Goal: Task Accomplishment & Management: Complete application form

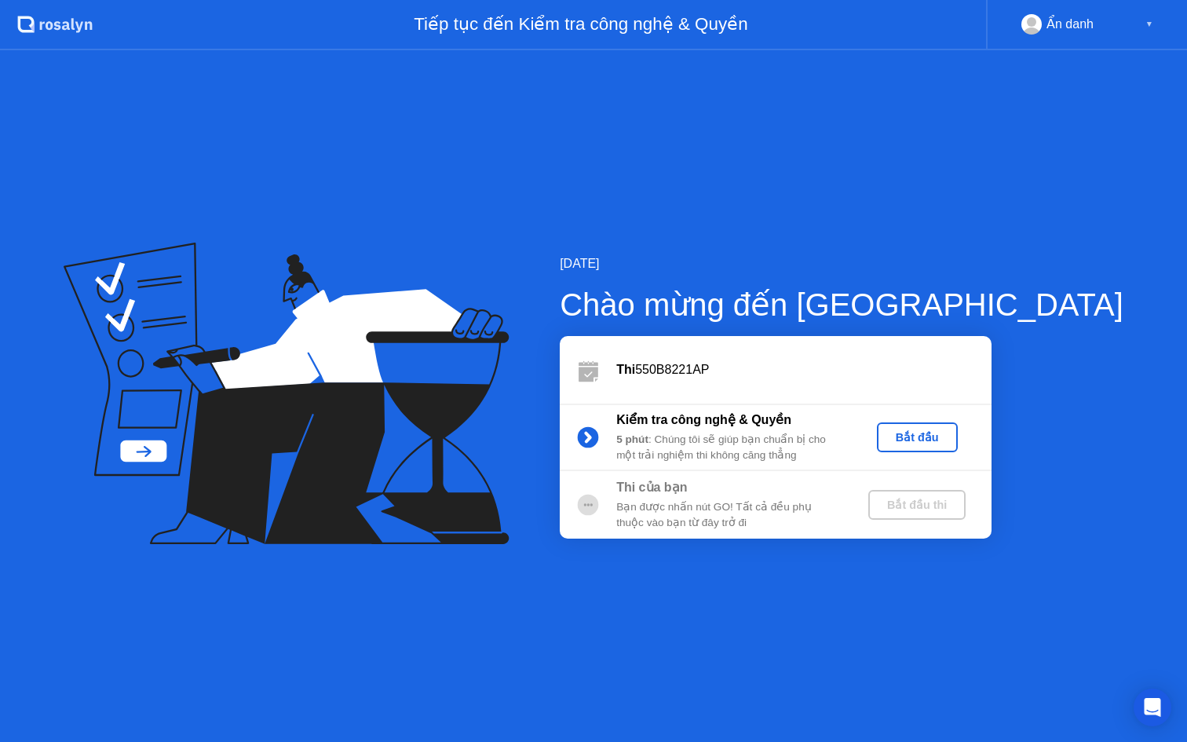
click at [952, 436] on div "Bắt đầu" at bounding box center [917, 437] width 68 height 13
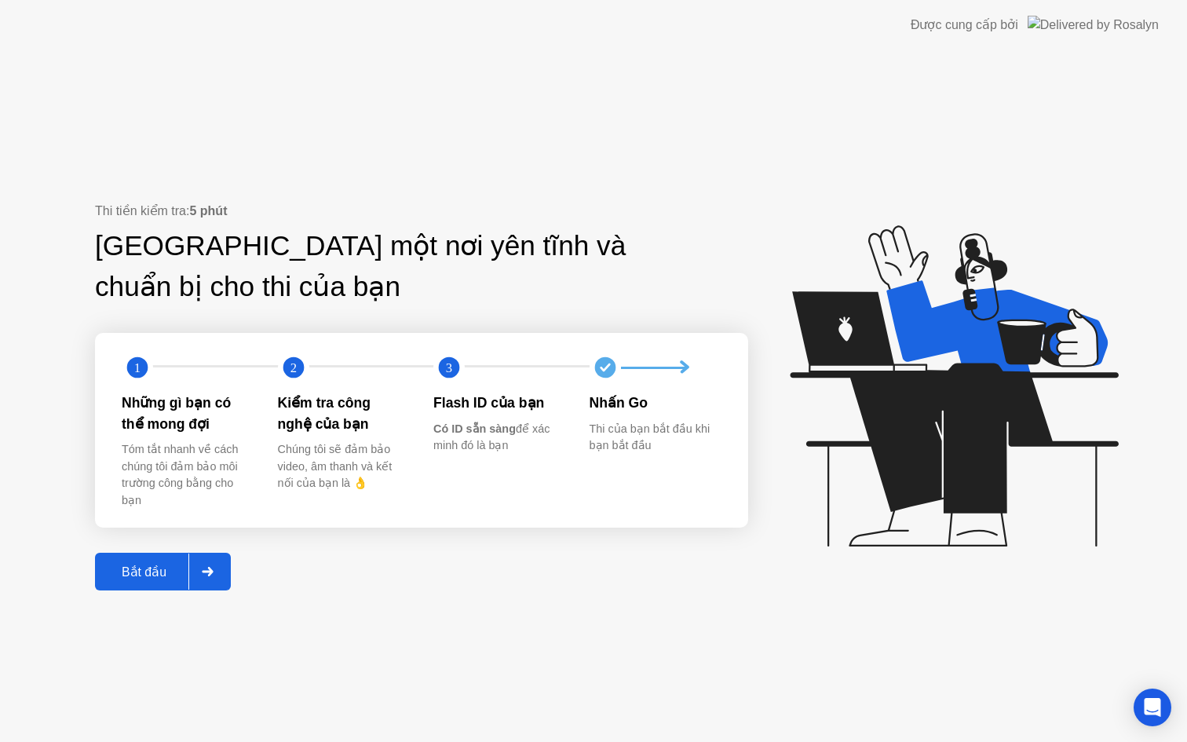
click at [133, 566] on div "Bắt đầu" at bounding box center [144, 572] width 89 height 15
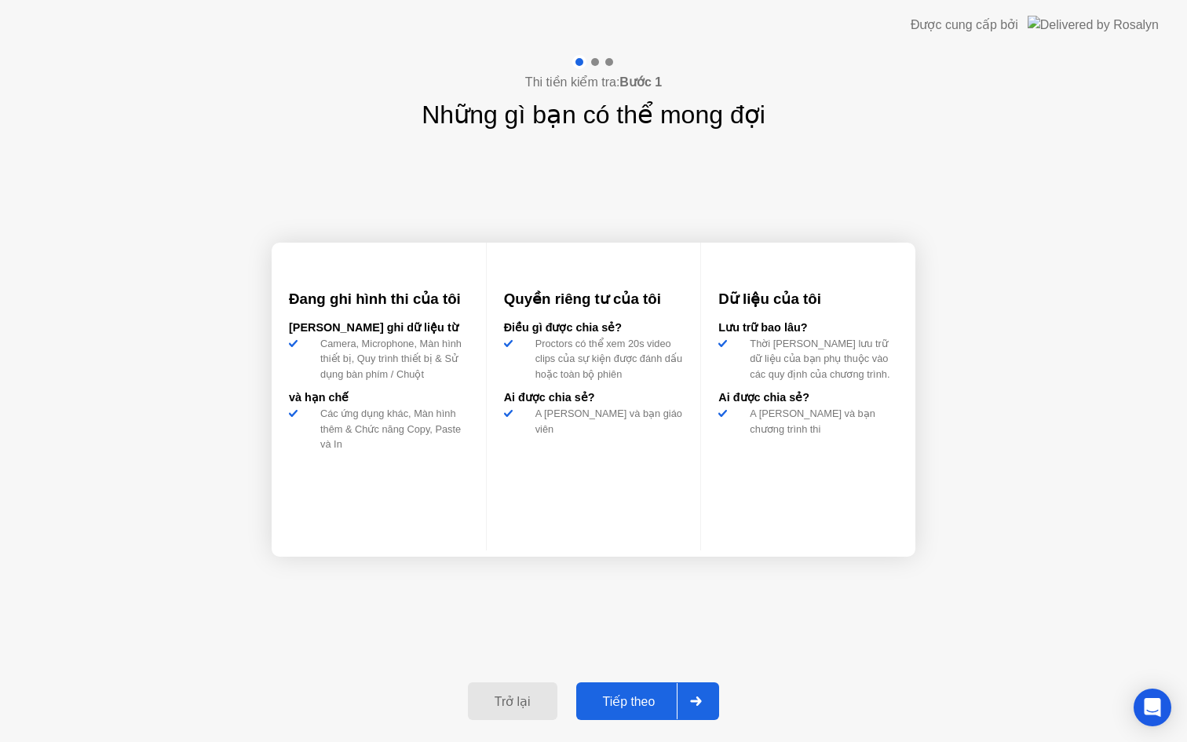
click at [559, 613] on div "Đang ghi hình thi của tôi [PERSON_NAME] ghi dữ liệu từ Camera, Microphone, Màn …" at bounding box center [594, 400] width 644 height 532
click at [503, 195] on div "Đang ghi hình thi của tôi [PERSON_NAME] ghi dữ liệu từ Camera, Microphone, Màn …" at bounding box center [594, 400] width 644 height 532
click at [595, 61] on div at bounding box center [595, 62] width 8 height 8
click at [596, 61] on div at bounding box center [595, 62] width 8 height 8
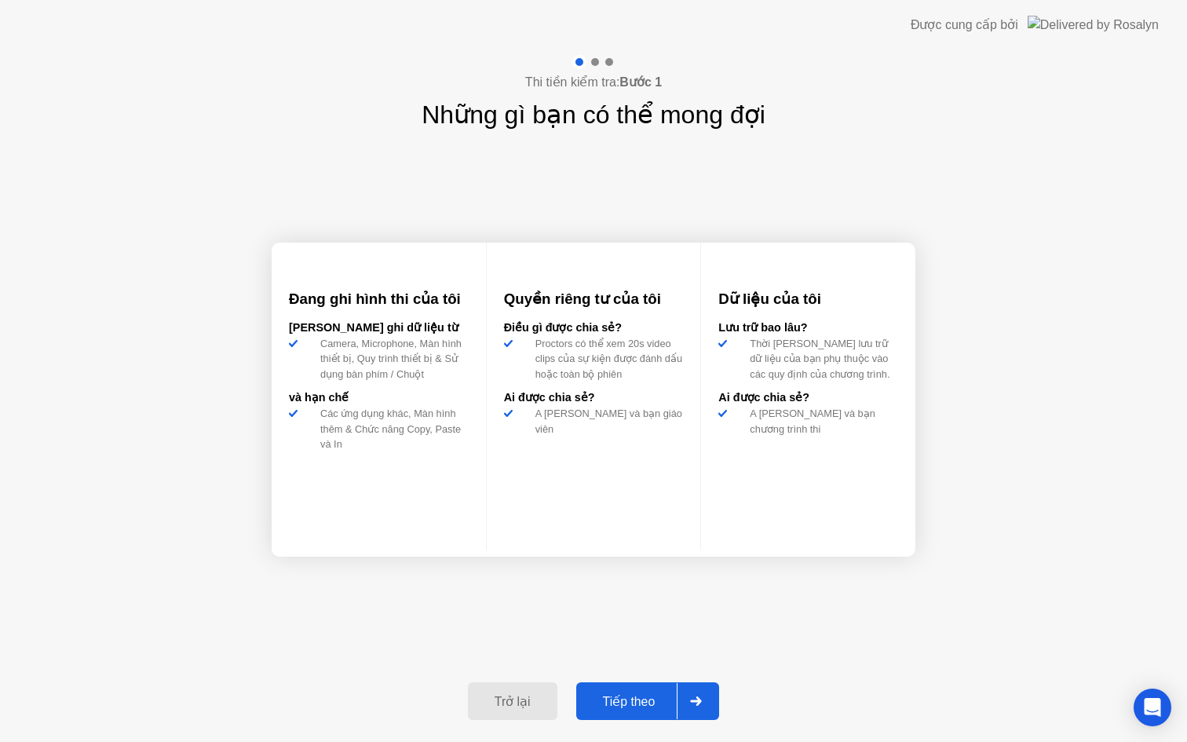
click at [645, 704] on div "Tiếp theo" at bounding box center [629, 701] width 97 height 15
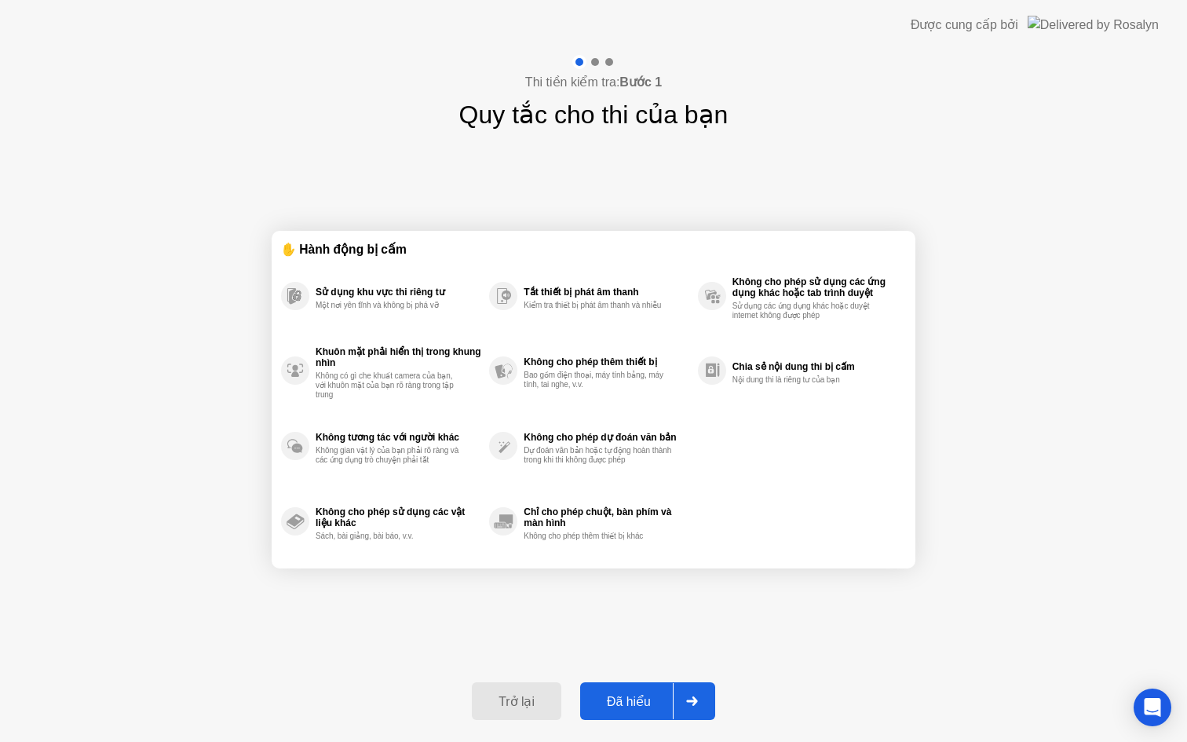
click at [645, 683] on button "Đã hiểu" at bounding box center [647, 701] width 135 height 38
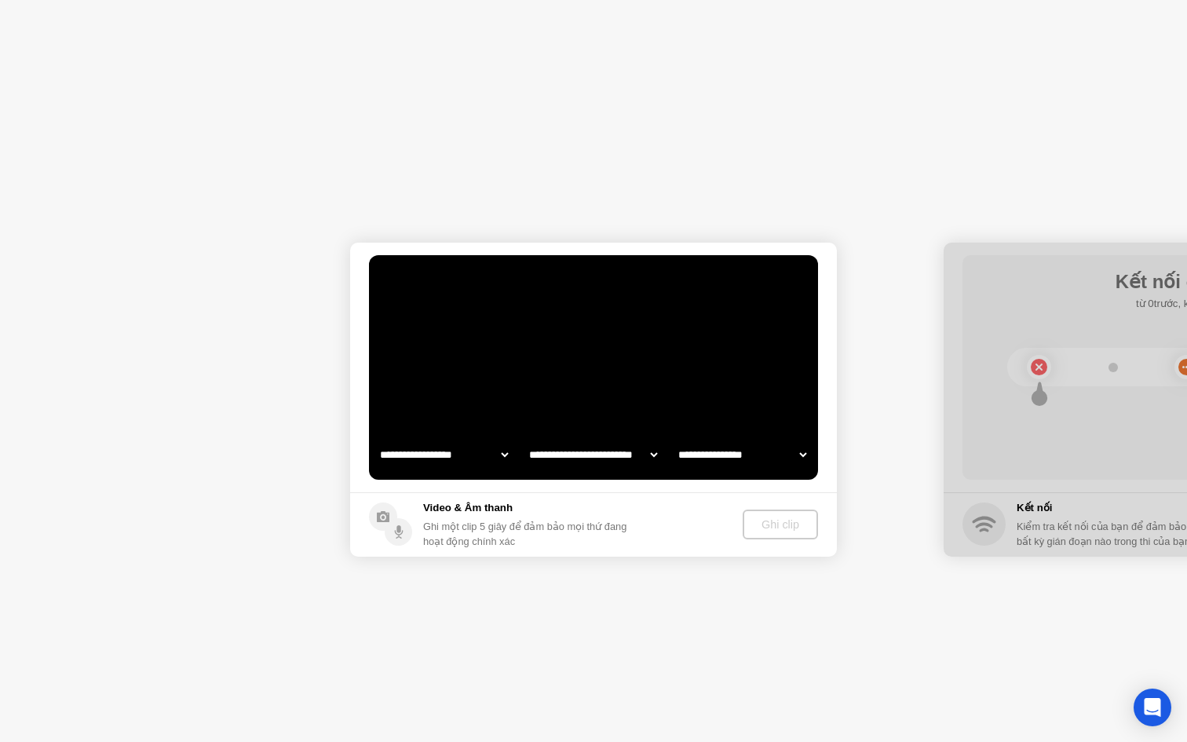
select select "**********"
select select "*******"
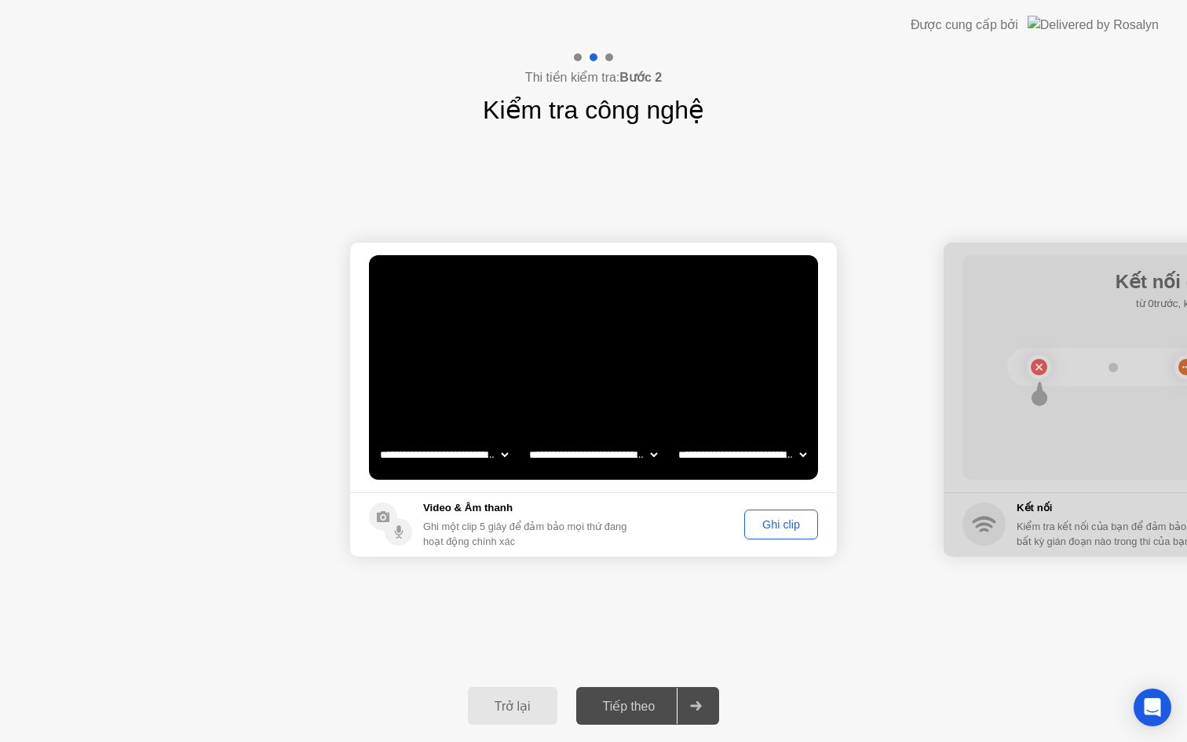
click at [766, 525] on div "Ghi clip" at bounding box center [781, 524] width 63 height 13
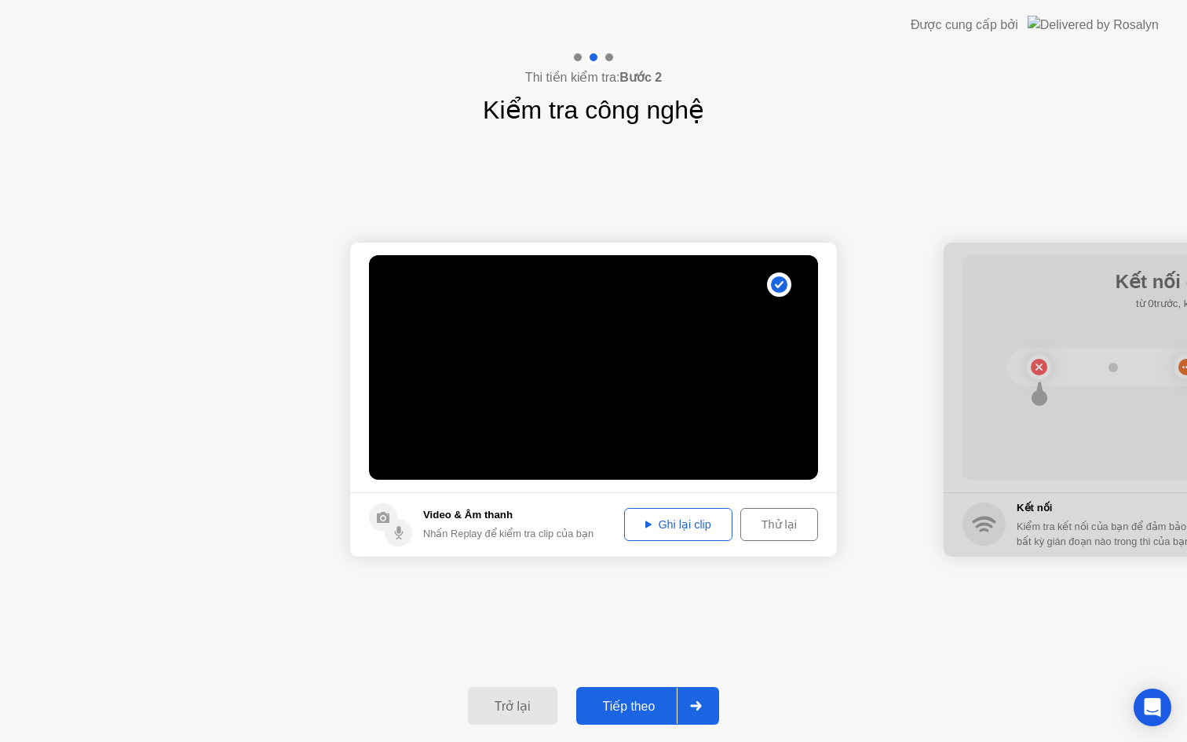
click at [766, 740] on div "Trở lại Tiếp theo" at bounding box center [593, 706] width 1187 height 72
click at [814, 741] on div "Trở lại Tiếp theo" at bounding box center [593, 706] width 1187 height 72
click at [707, 708] on div at bounding box center [696, 706] width 38 height 36
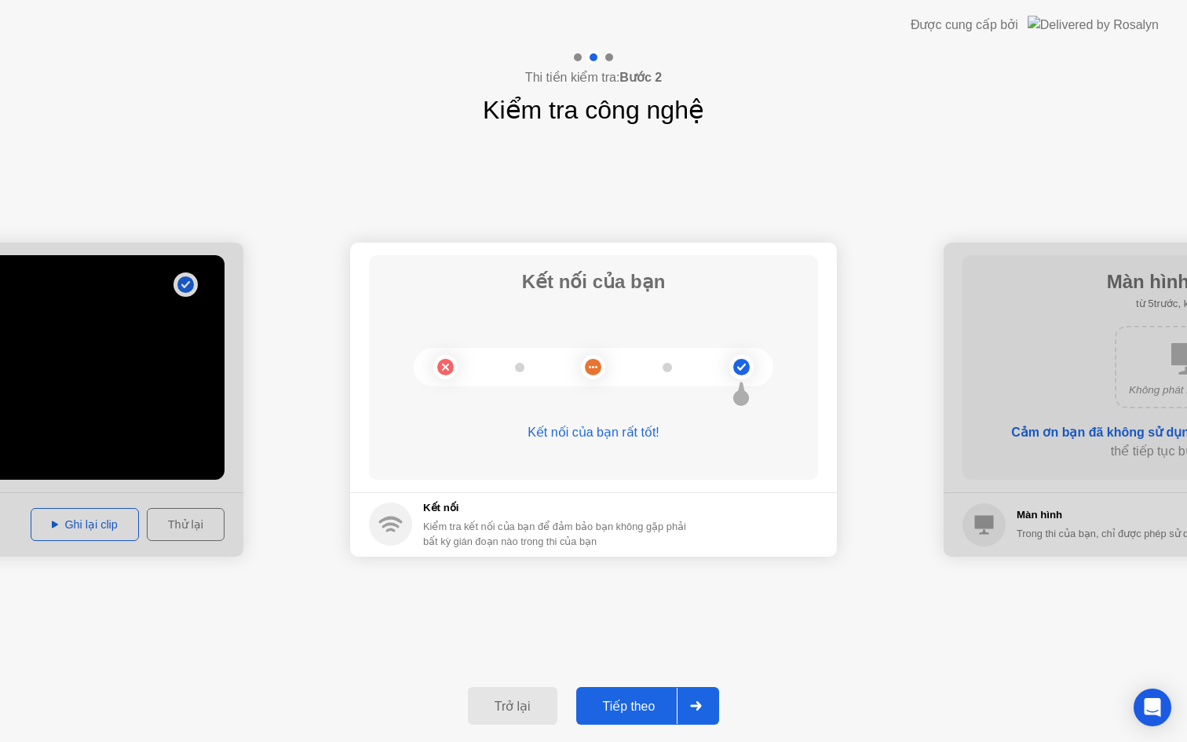
click at [644, 691] on button "Tiếp theo" at bounding box center [648, 706] width 144 height 38
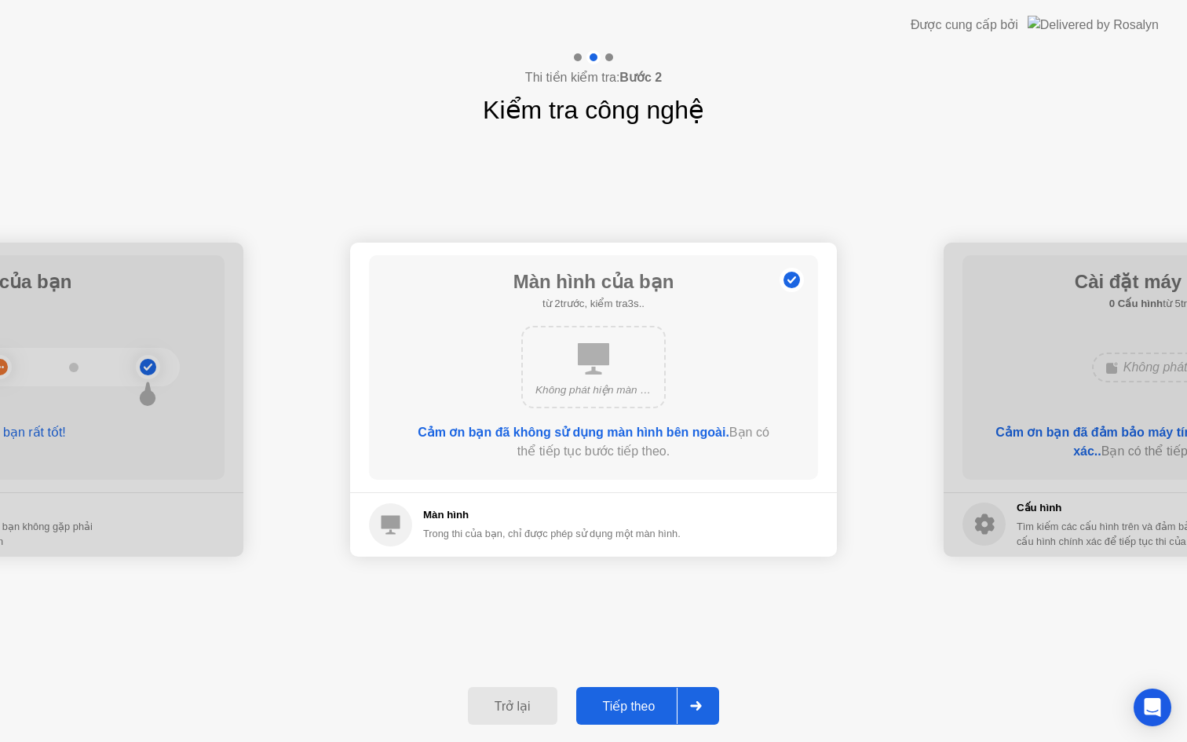
click at [642, 690] on button "Tiếp theo" at bounding box center [648, 706] width 144 height 38
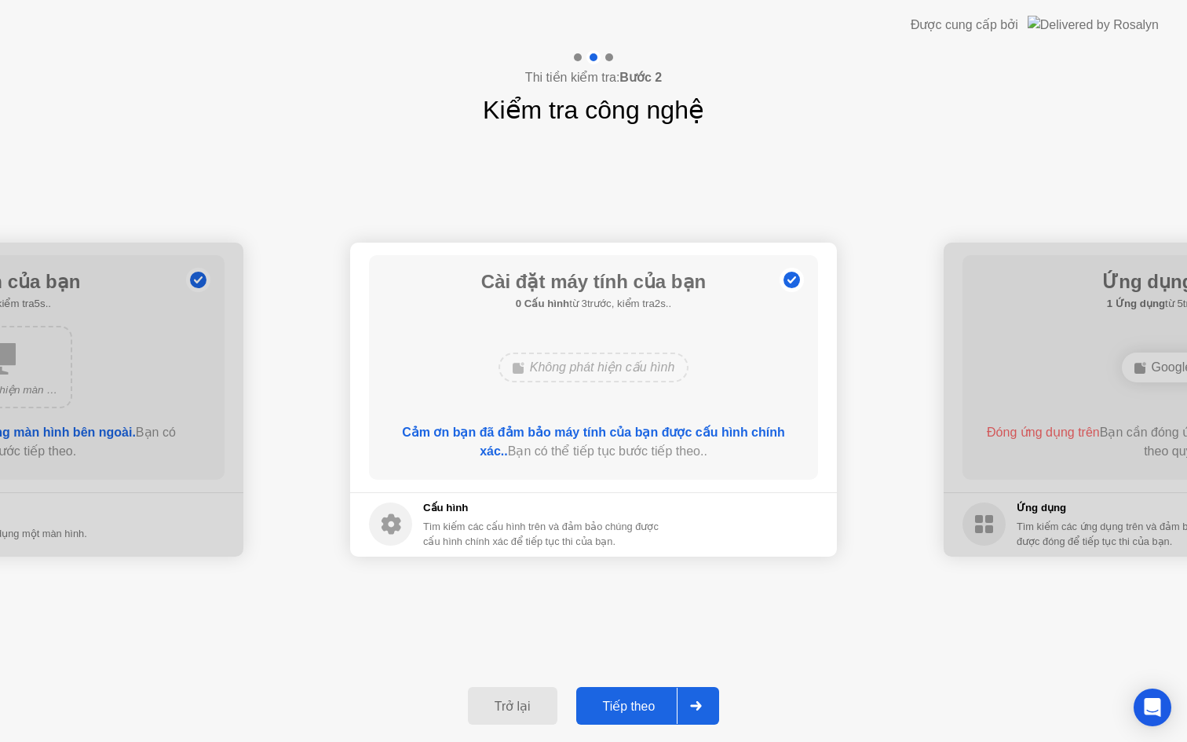
click at [653, 690] on button "Tiếp theo" at bounding box center [648, 706] width 144 height 38
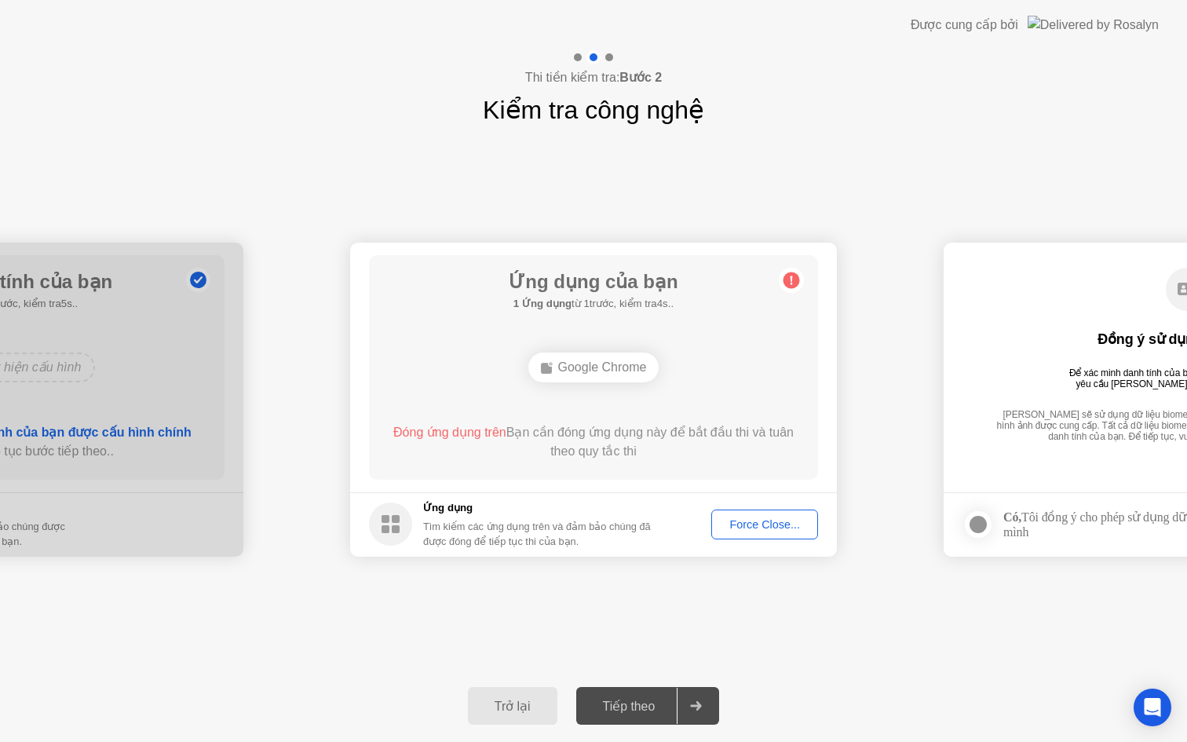
click at [751, 518] on div "Force Close..." at bounding box center [765, 524] width 96 height 13
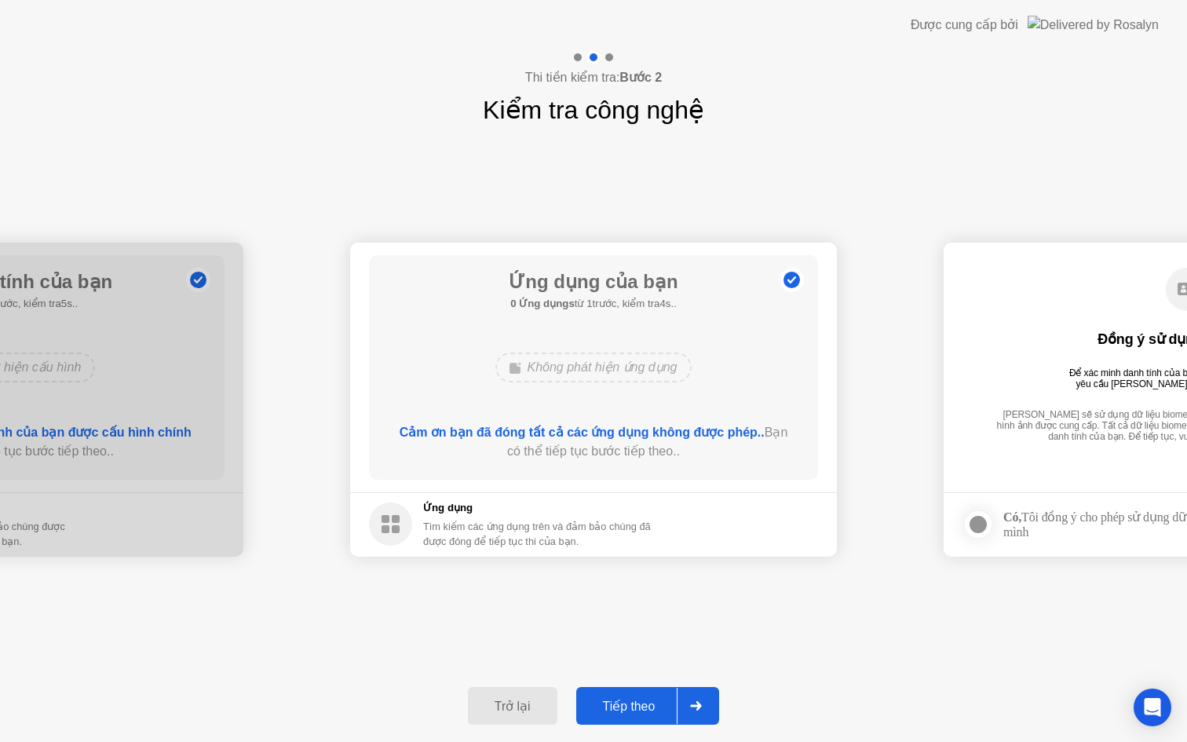
click at [662, 712] on div "Tiếp theo" at bounding box center [629, 706] width 97 height 15
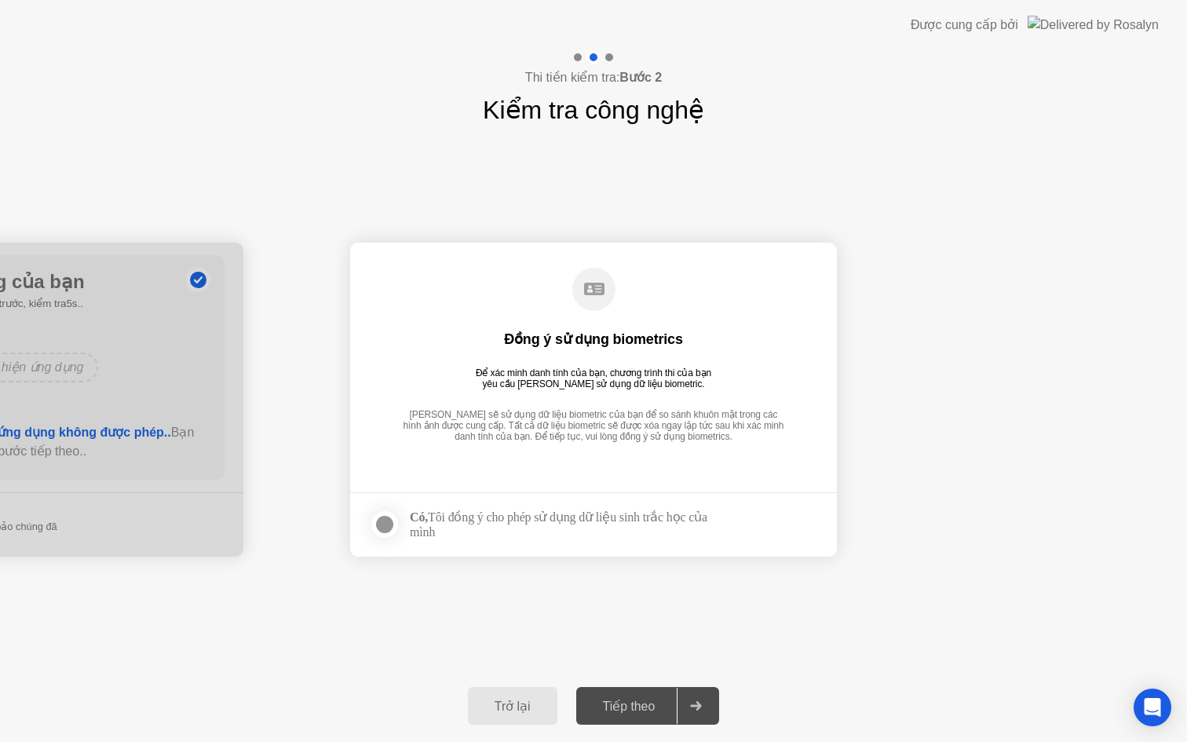
click at [394, 518] on div at bounding box center [384, 524] width 19 height 19
click at [671, 695] on button "Tiếp theo" at bounding box center [648, 706] width 144 height 38
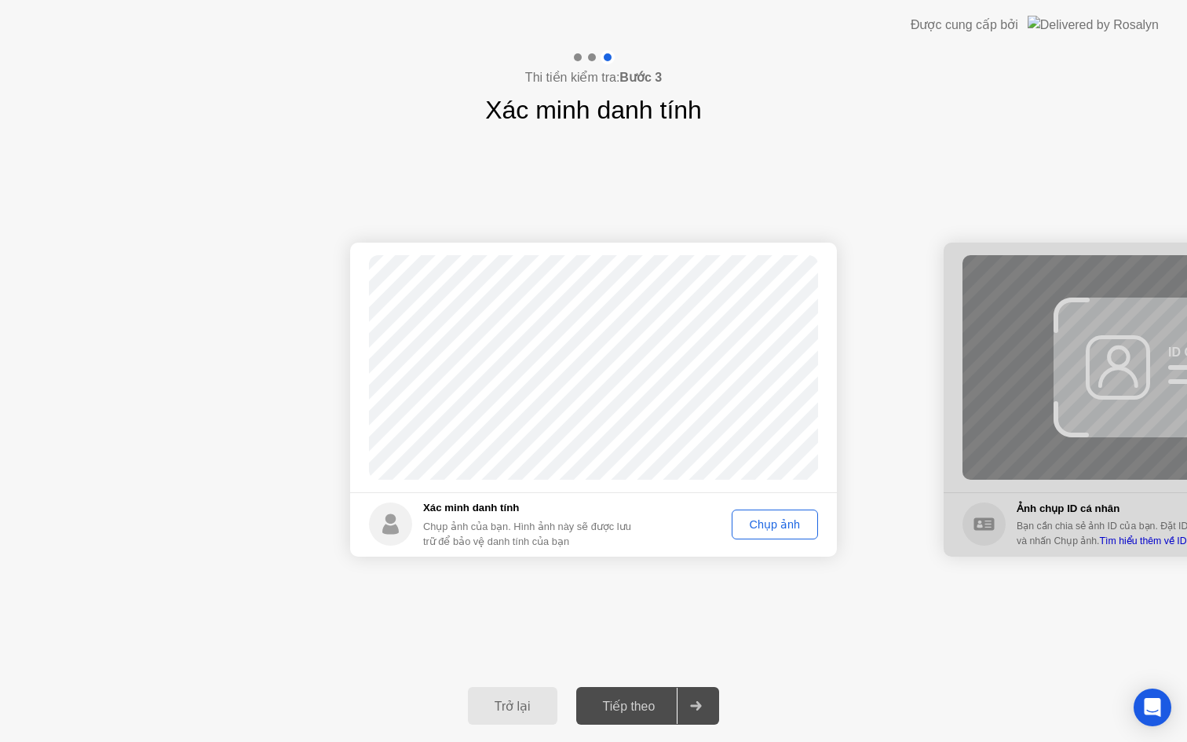
click at [763, 525] on div "Chụp ảnh" at bounding box center [774, 524] width 75 height 13
click at [689, 714] on div at bounding box center [696, 706] width 38 height 36
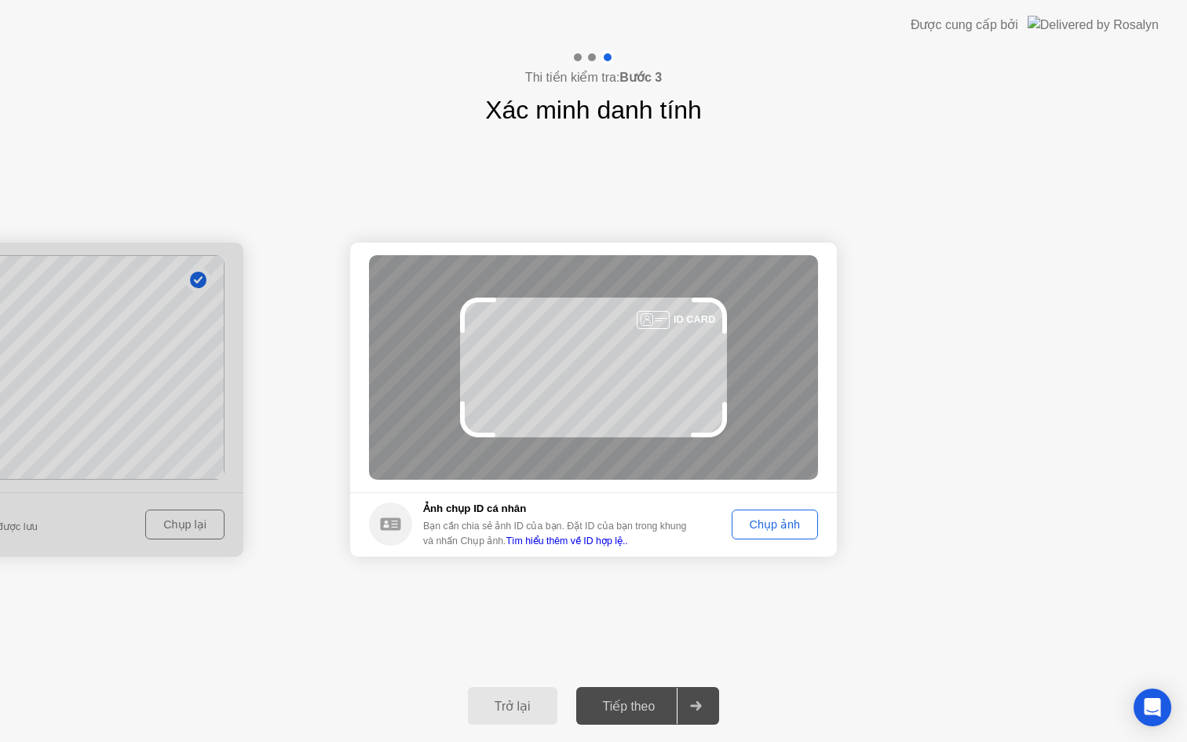
click at [752, 522] on div "Chụp ảnh" at bounding box center [774, 524] width 75 height 13
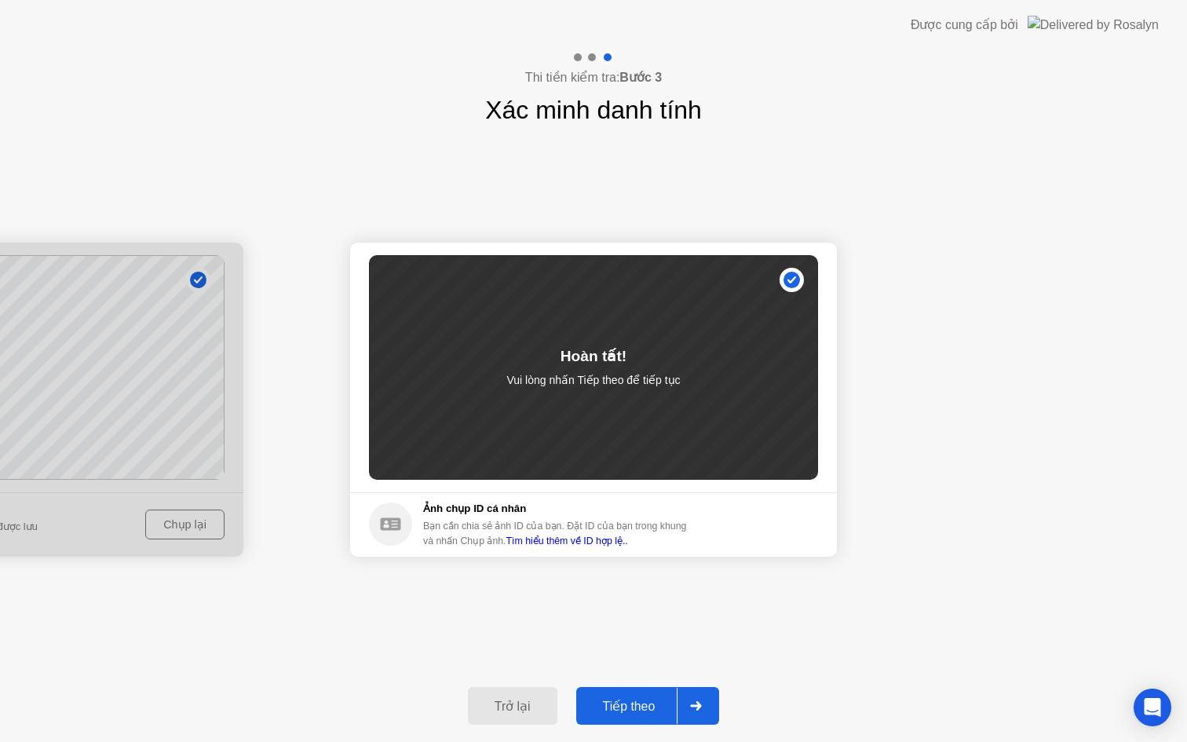
click at [655, 699] on div "Tiếp theo" at bounding box center [629, 706] width 97 height 15
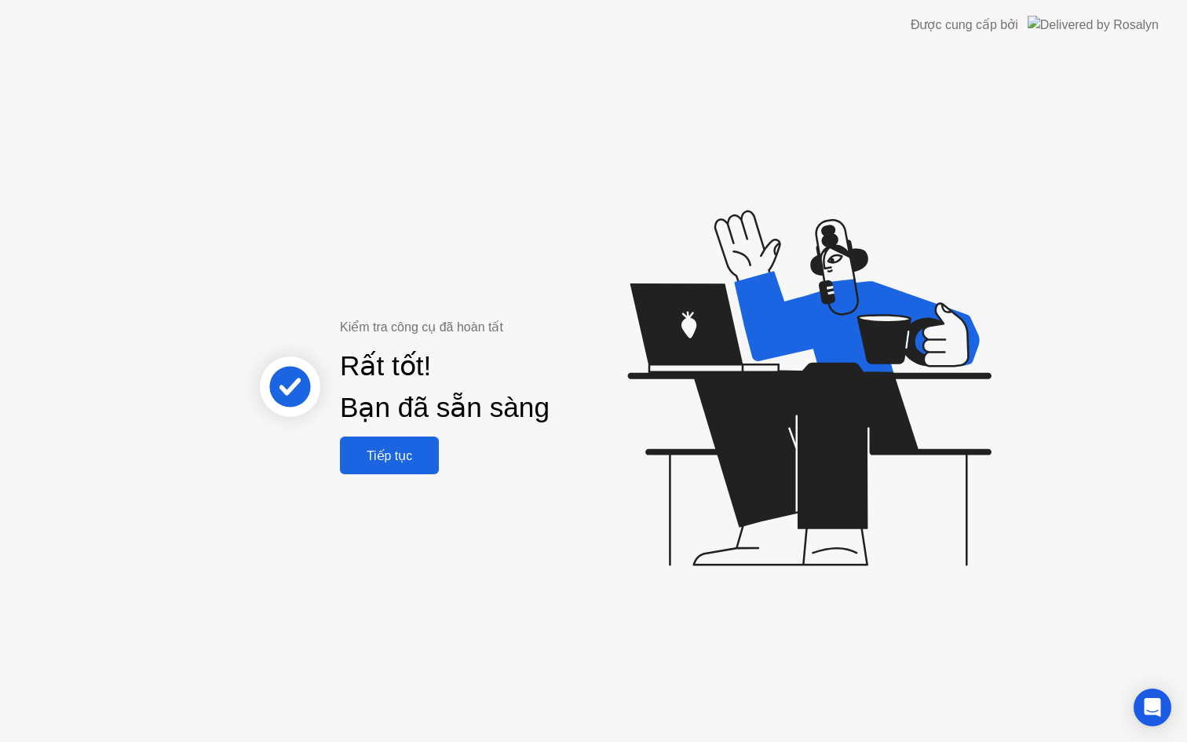
click at [393, 467] on button "Tiếp tục" at bounding box center [389, 456] width 99 height 38
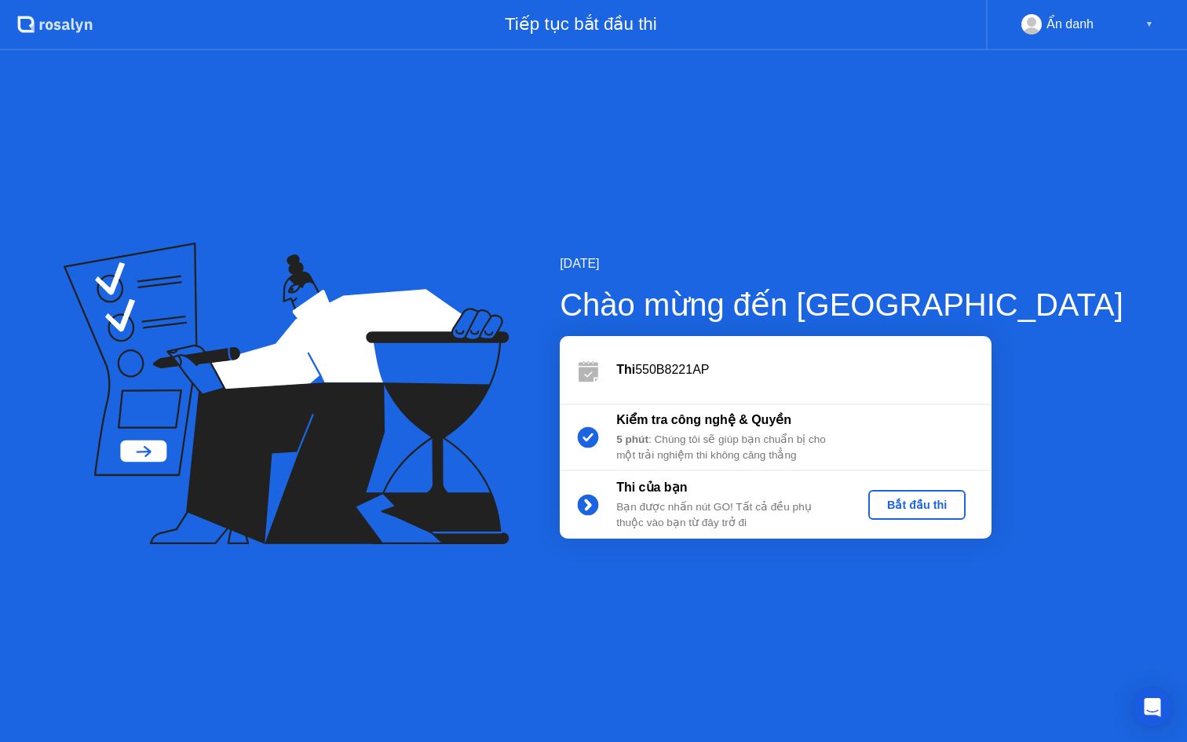
click at [949, 510] on div "Bắt đầu thi" at bounding box center [917, 505] width 85 height 13
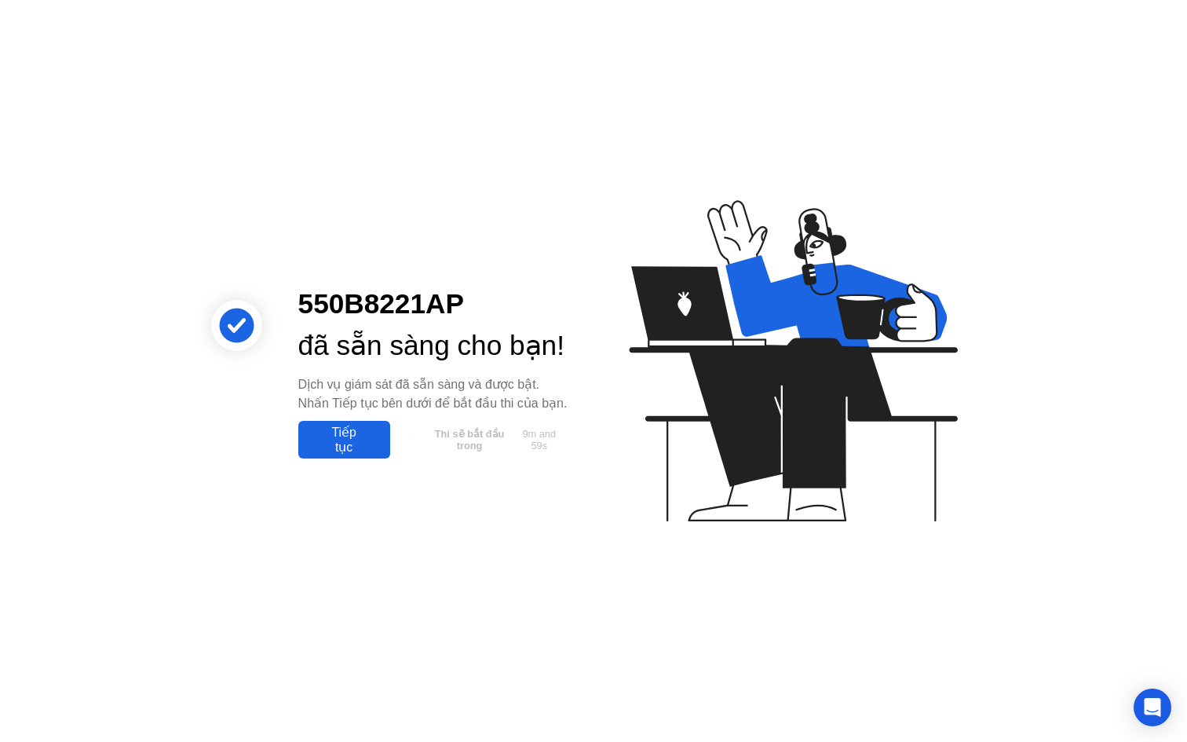
click at [356, 455] on div "Tiếp tục" at bounding box center [344, 440] width 82 height 30
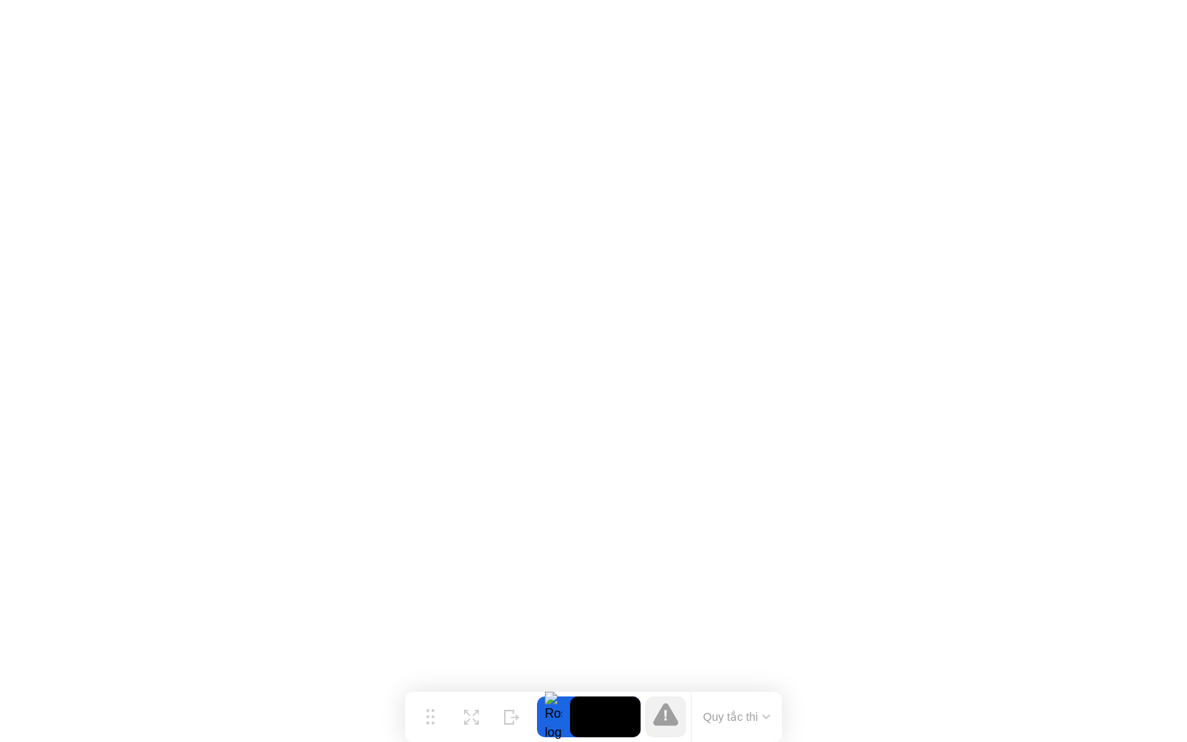
click at [723, 718] on button "Quy tắc thi" at bounding box center [737, 717] width 77 height 14
